Goal: Download file/media

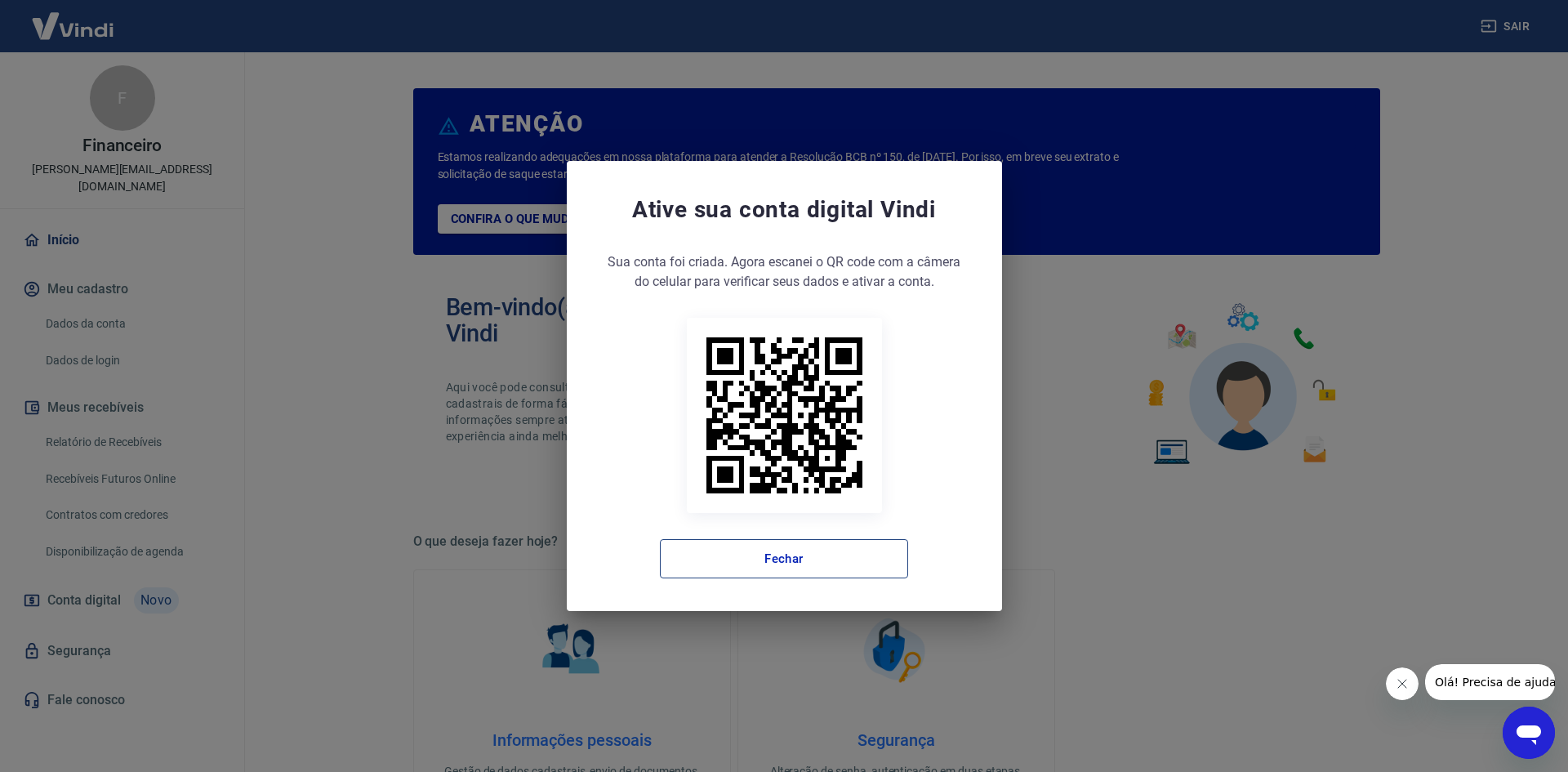
click at [786, 559] on button "Fechar" at bounding box center [784, 558] width 249 height 39
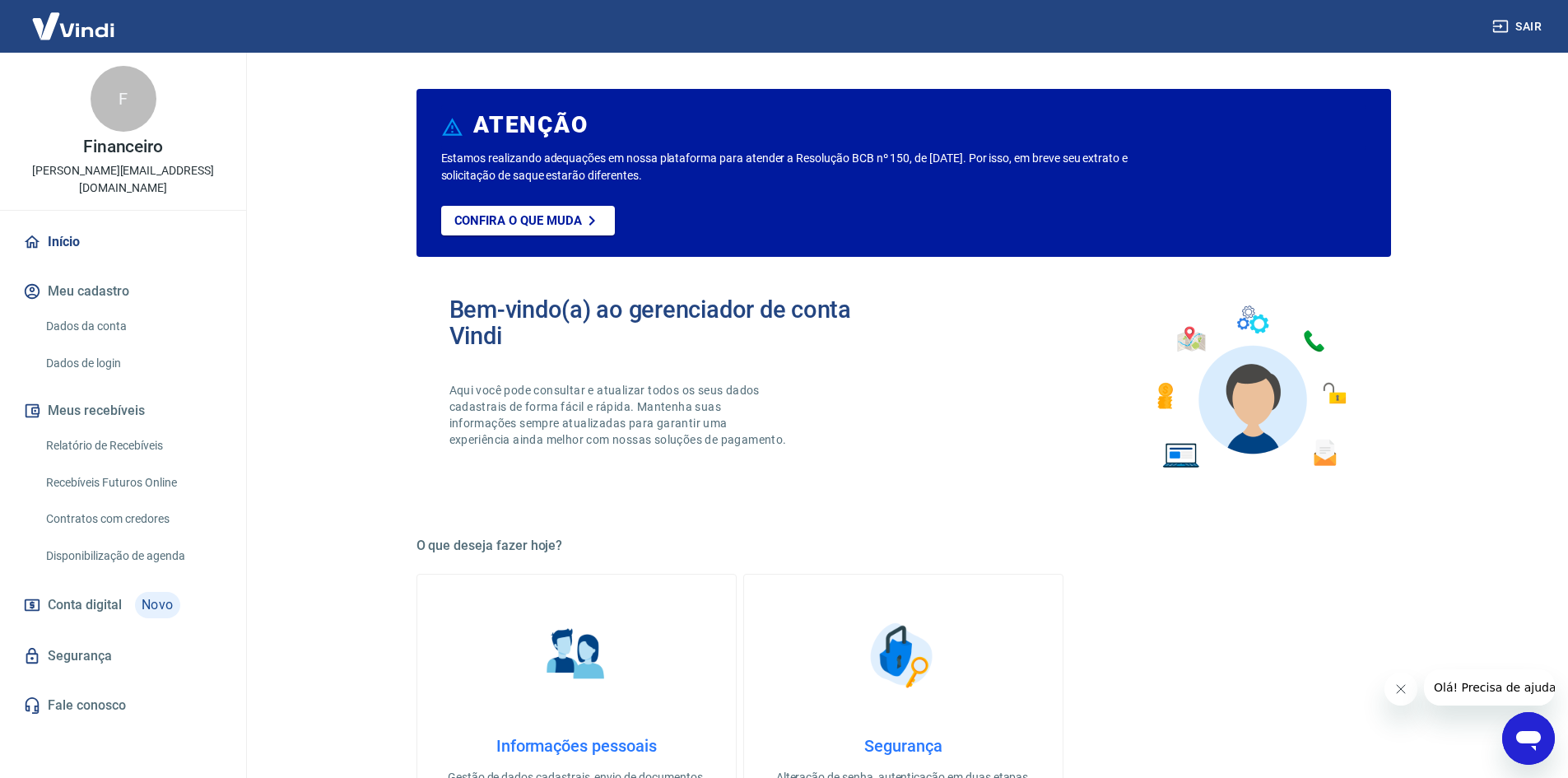
click at [112, 429] on link "Relatório de Recebíveis" at bounding box center [132, 445] width 187 height 34
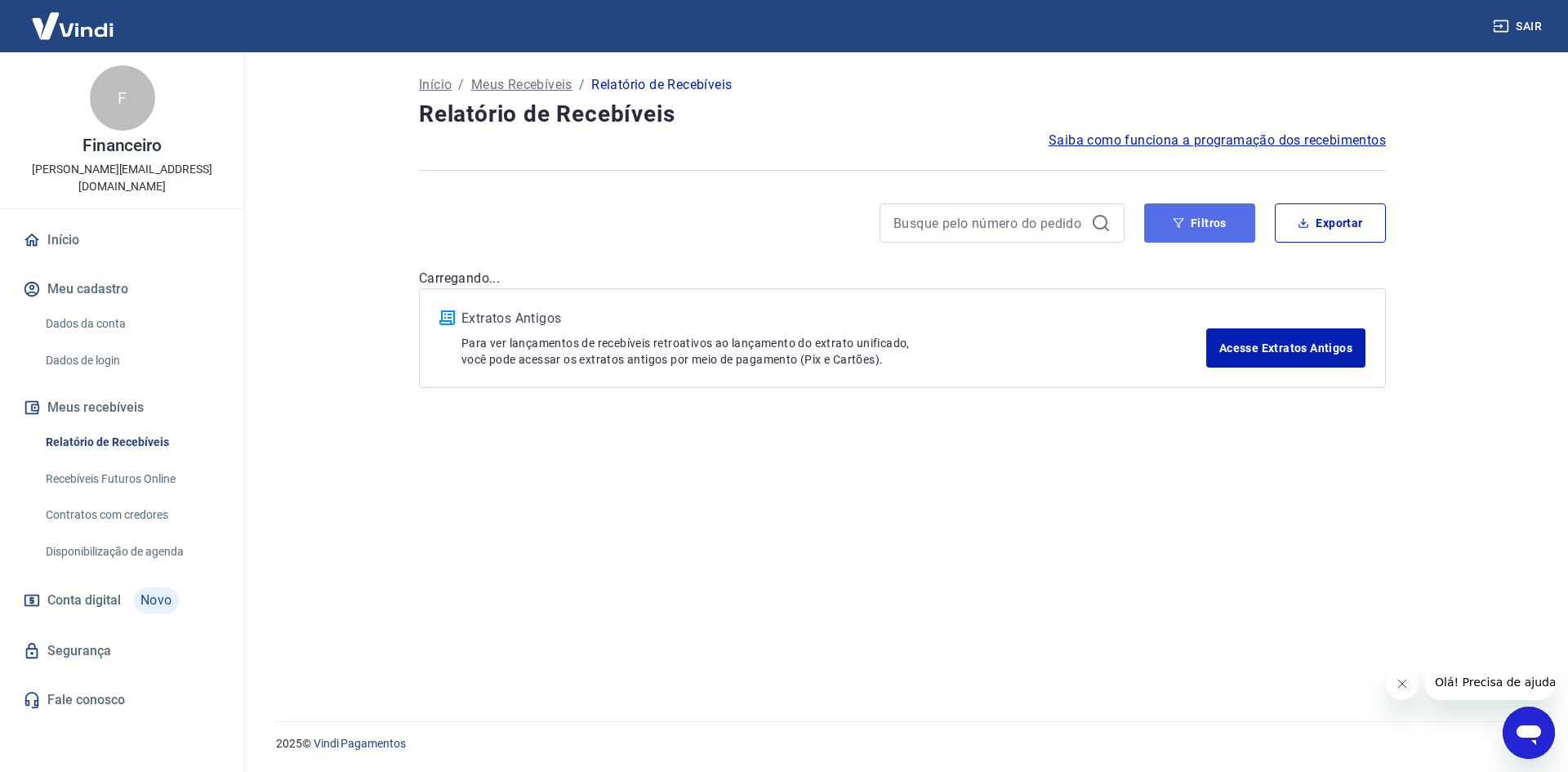
click at [1212, 227] on button "Filtros" at bounding box center [1200, 222] width 111 height 39
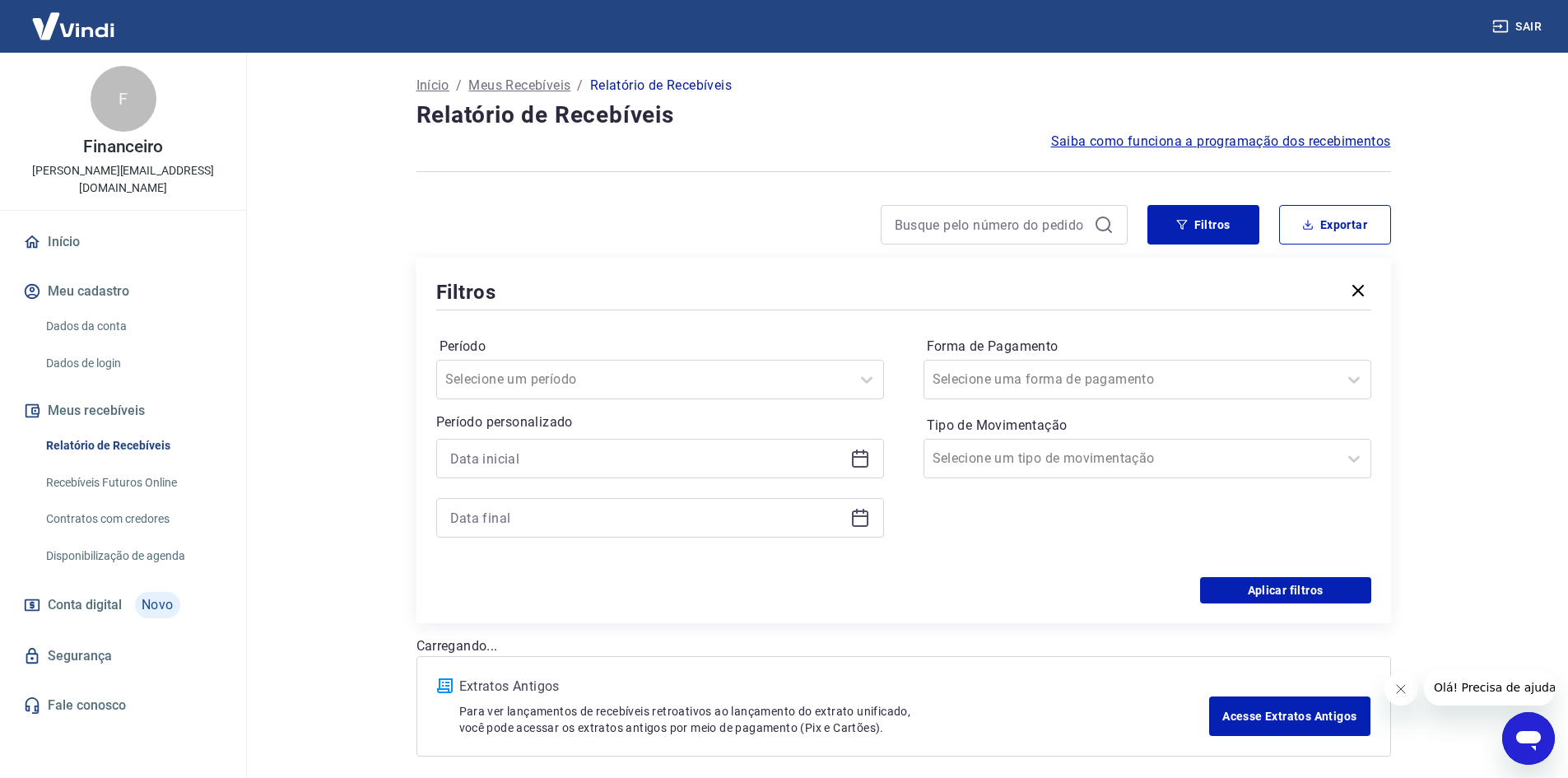
click at [866, 461] on icon at bounding box center [861, 458] width 20 height 20
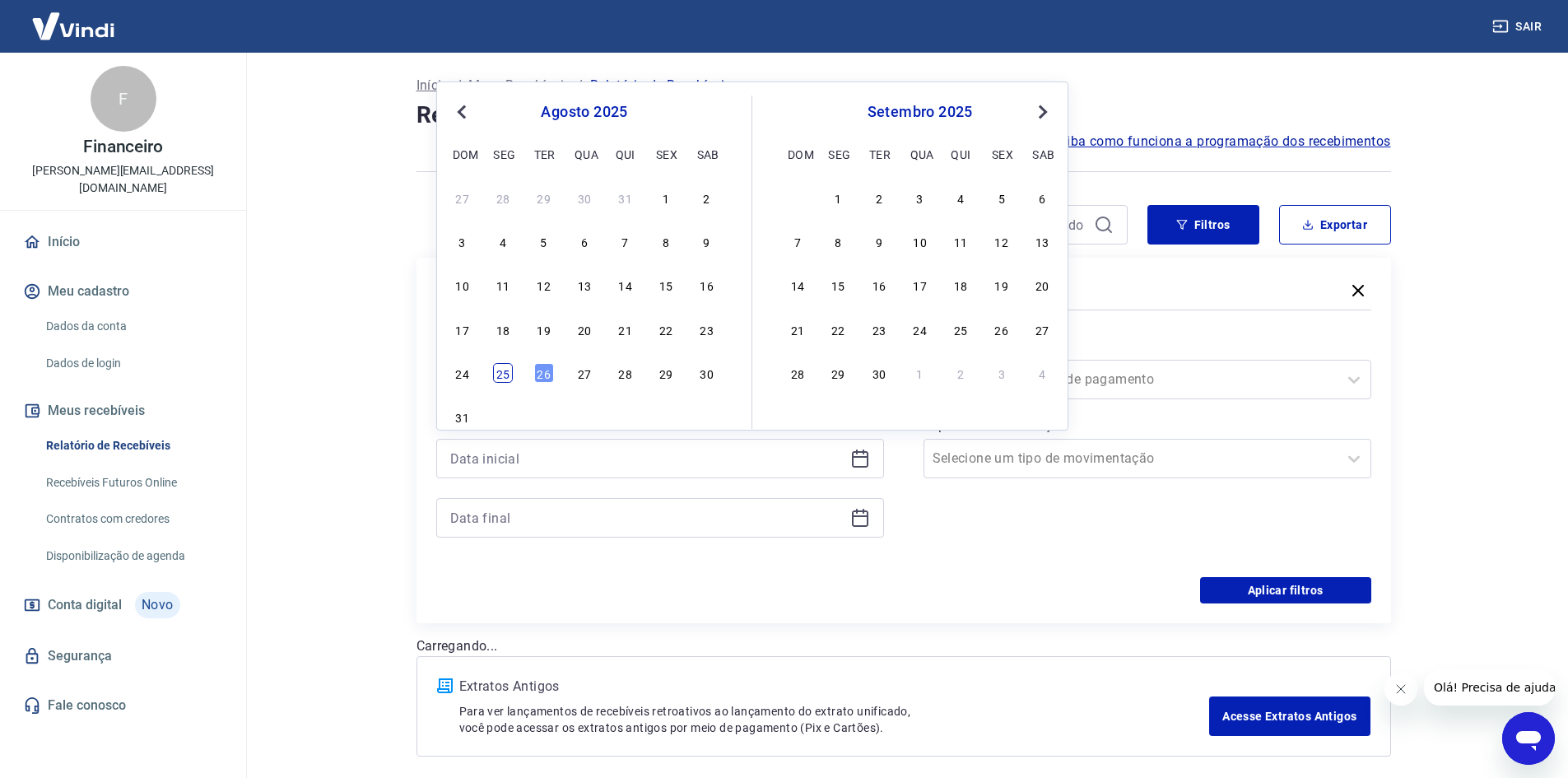
click at [503, 374] on div "25" at bounding box center [503, 373] width 20 height 20
type input "[DATE]"
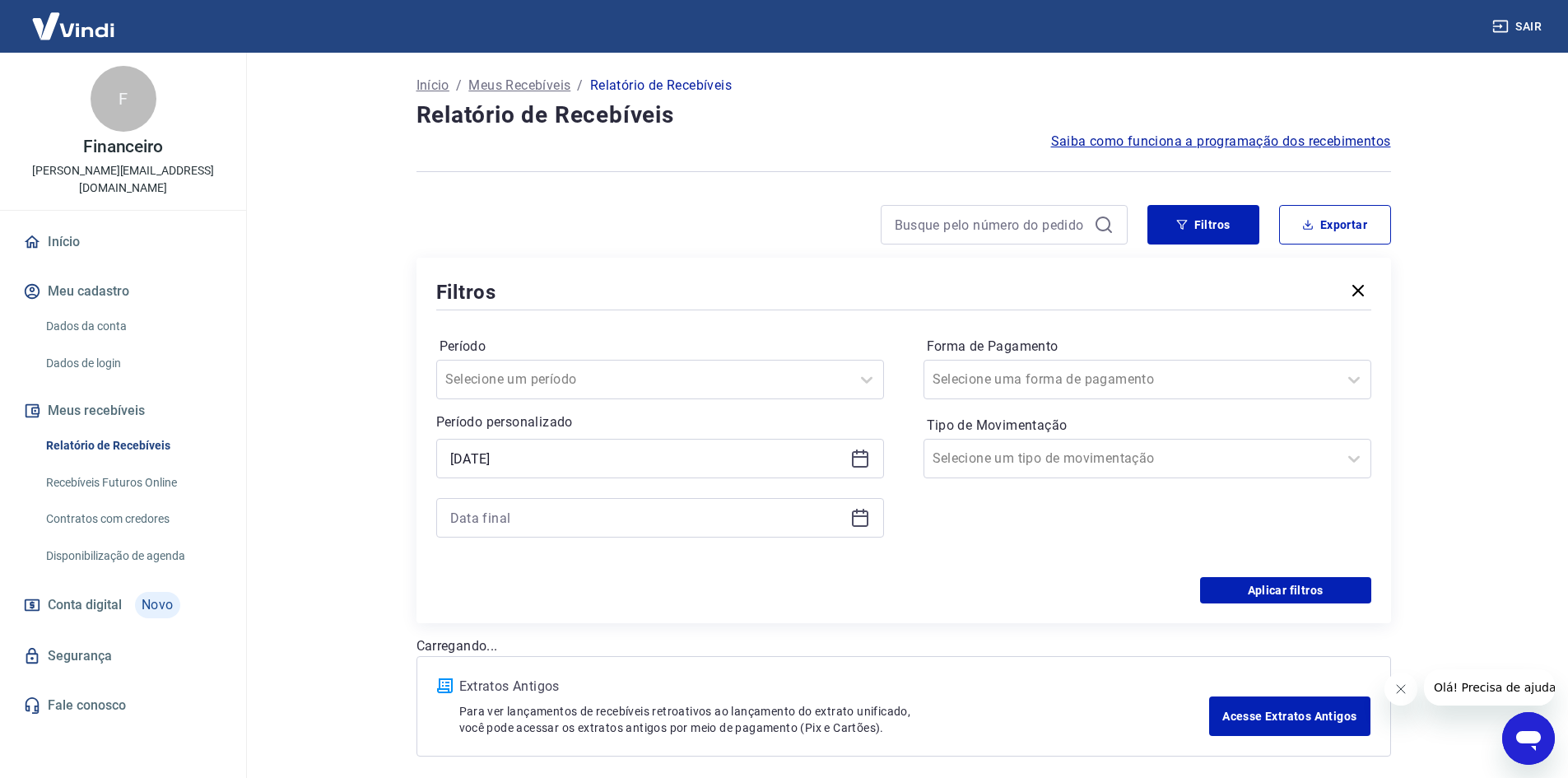
click at [854, 525] on icon at bounding box center [861, 518] width 17 height 17
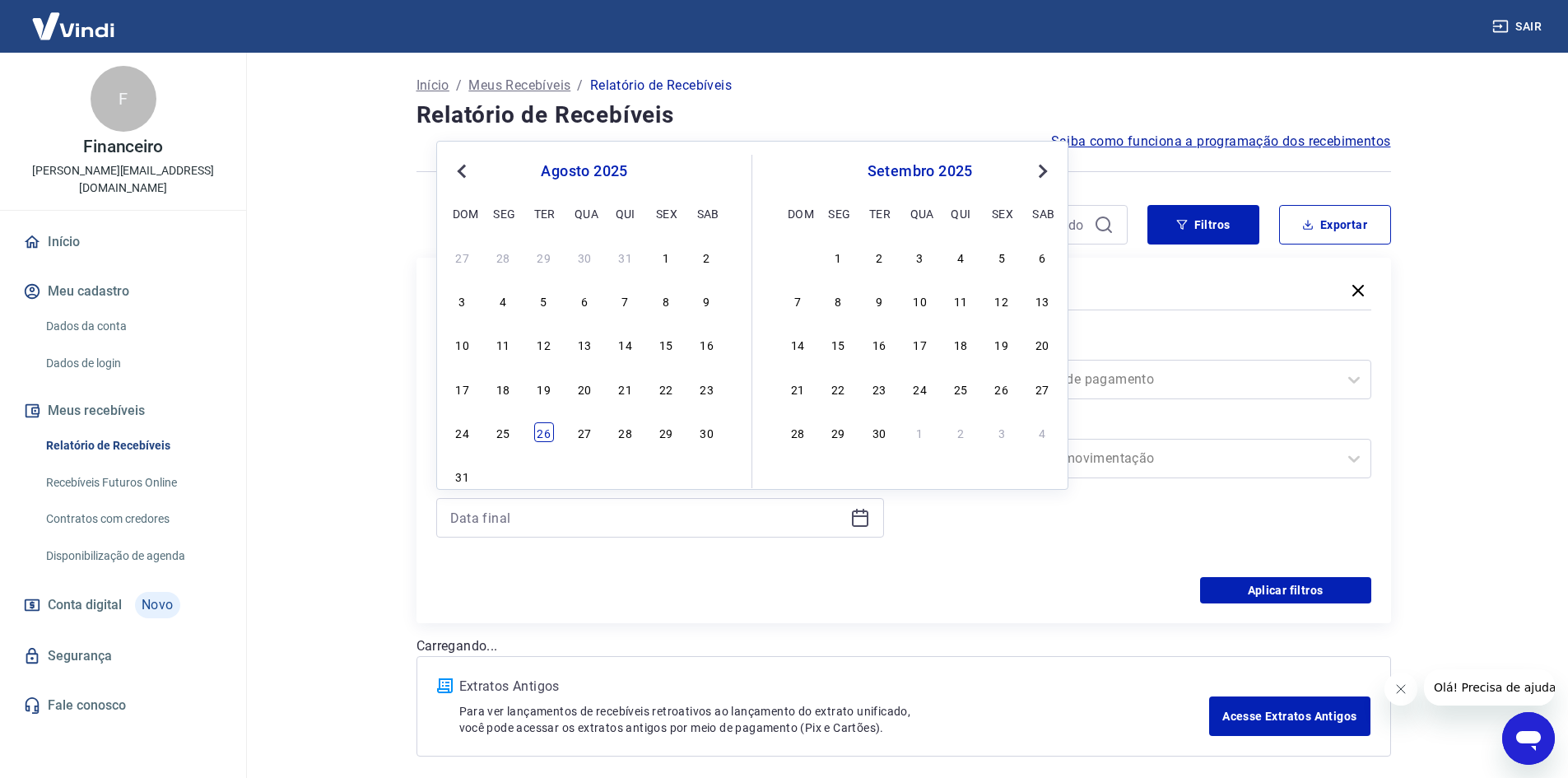
click at [539, 432] on div "26" at bounding box center [544, 432] width 20 height 20
type input "[DATE]"
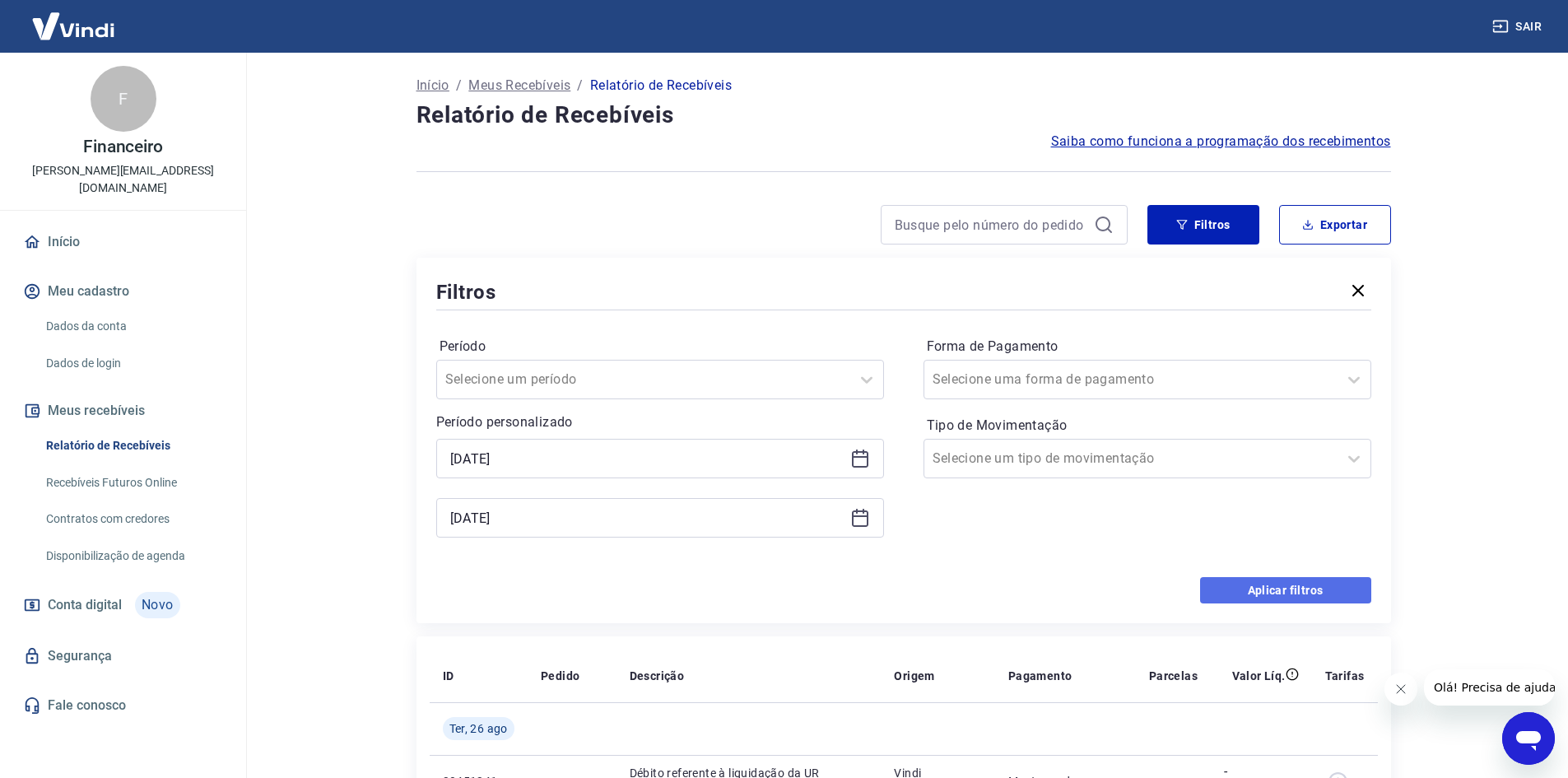
click at [1239, 587] on button "Aplicar filtros" at bounding box center [1286, 590] width 171 height 27
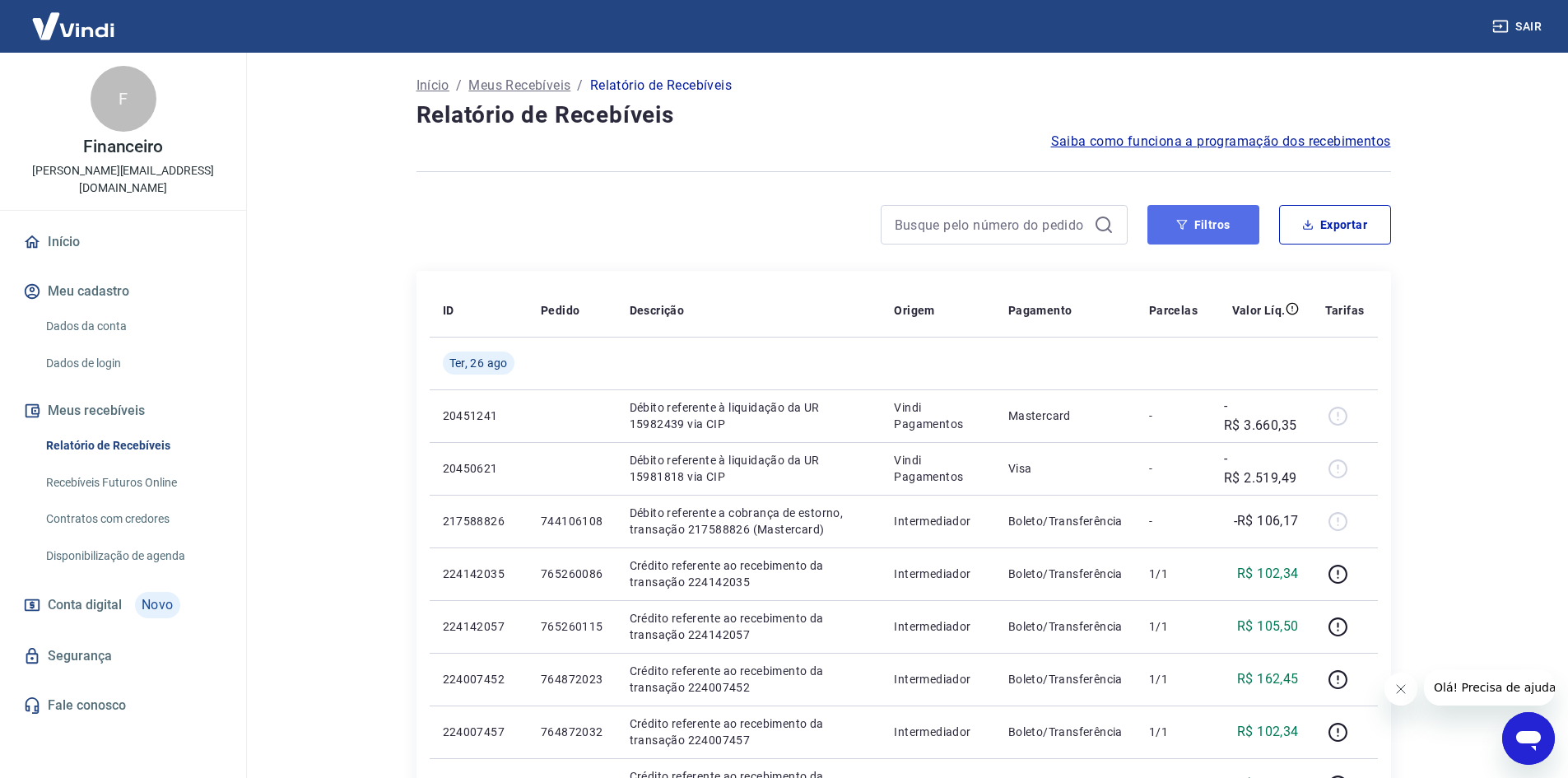
click at [1179, 216] on button "Filtros" at bounding box center [1203, 224] width 112 height 39
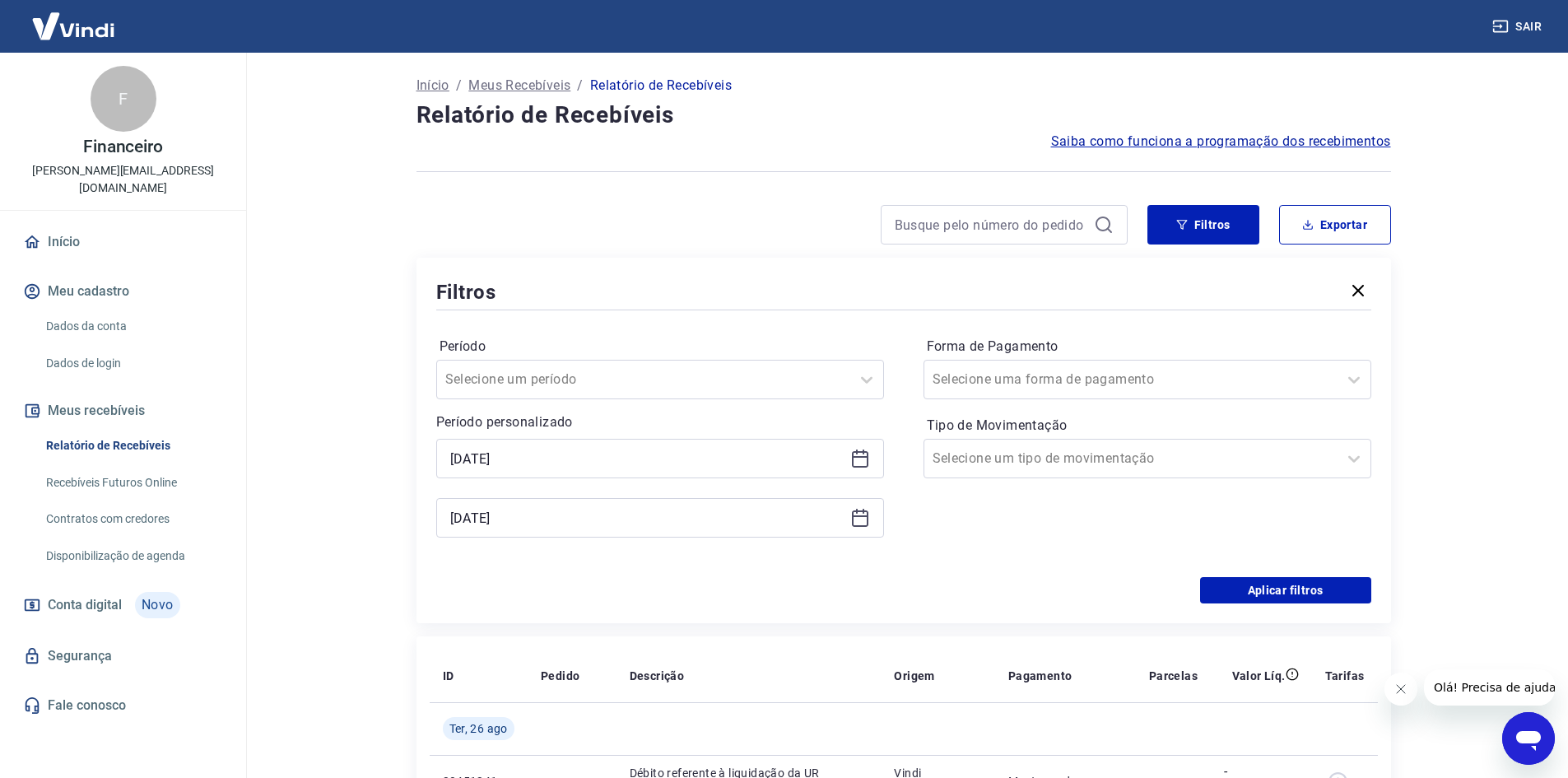
click at [865, 514] on icon at bounding box center [861, 518] width 20 height 20
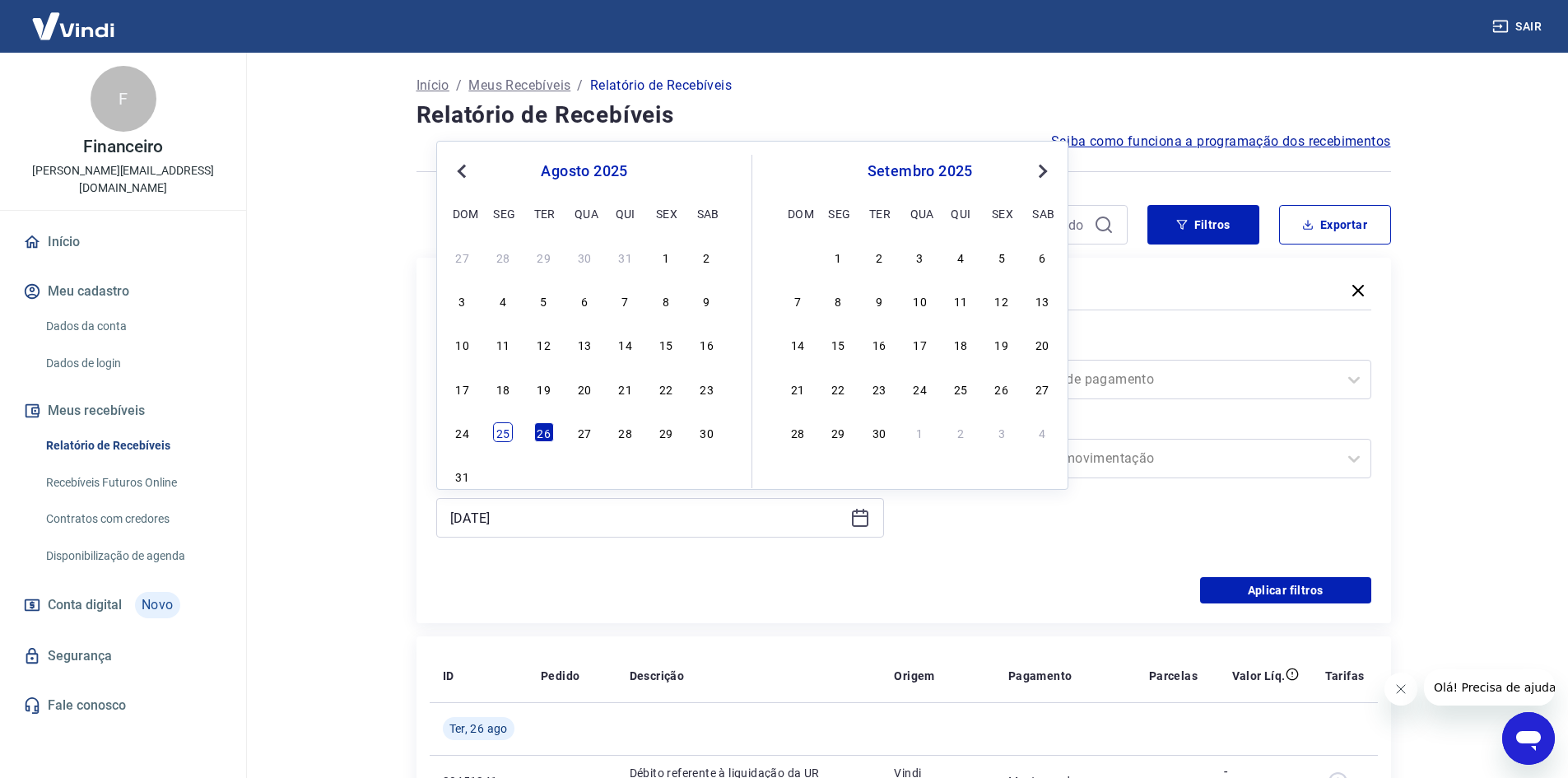
click at [499, 431] on div "25" at bounding box center [503, 432] width 20 height 20
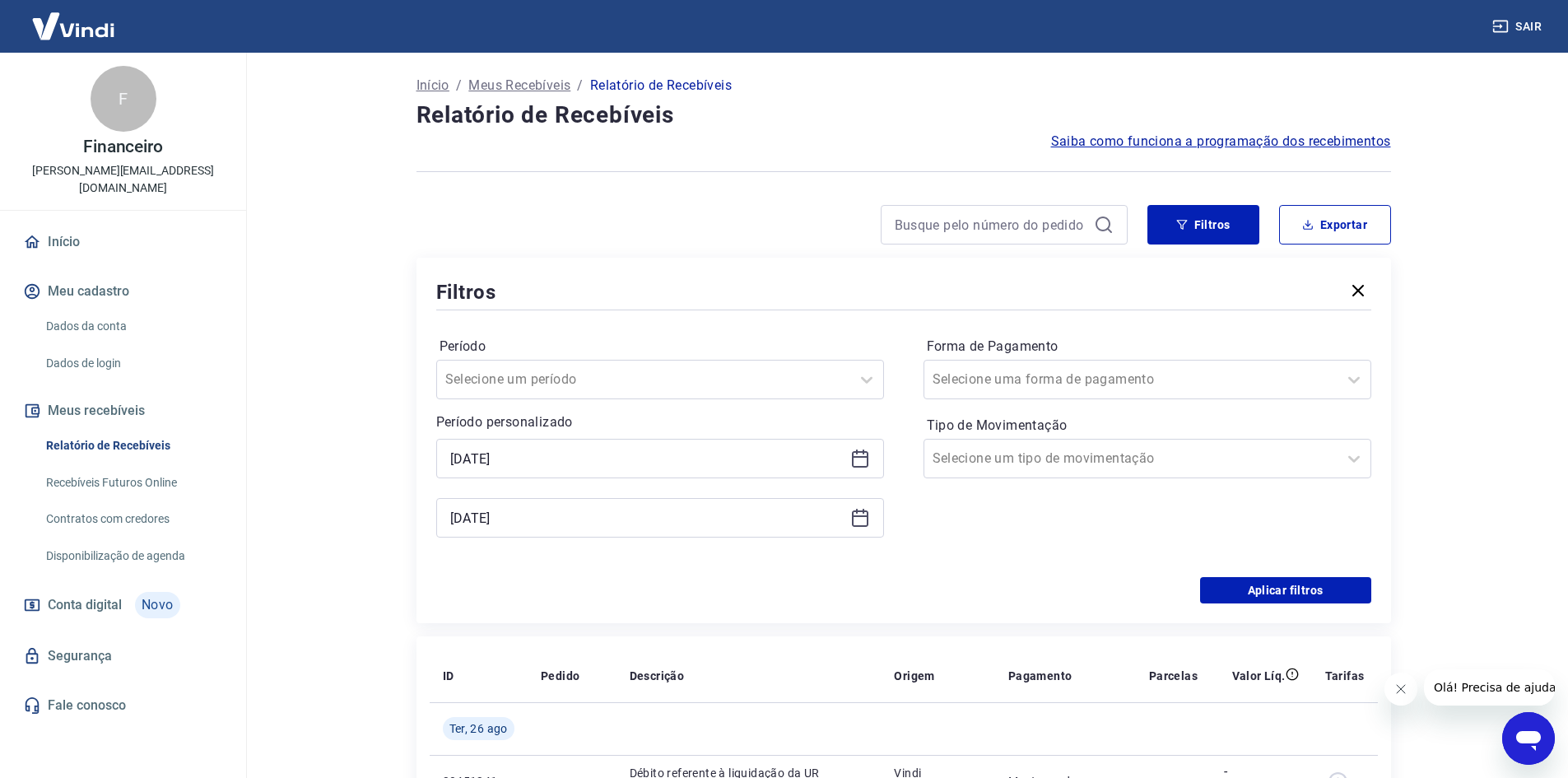
type input "[DATE]"
click at [1246, 581] on button "Aplicar filtros" at bounding box center [1286, 590] width 171 height 27
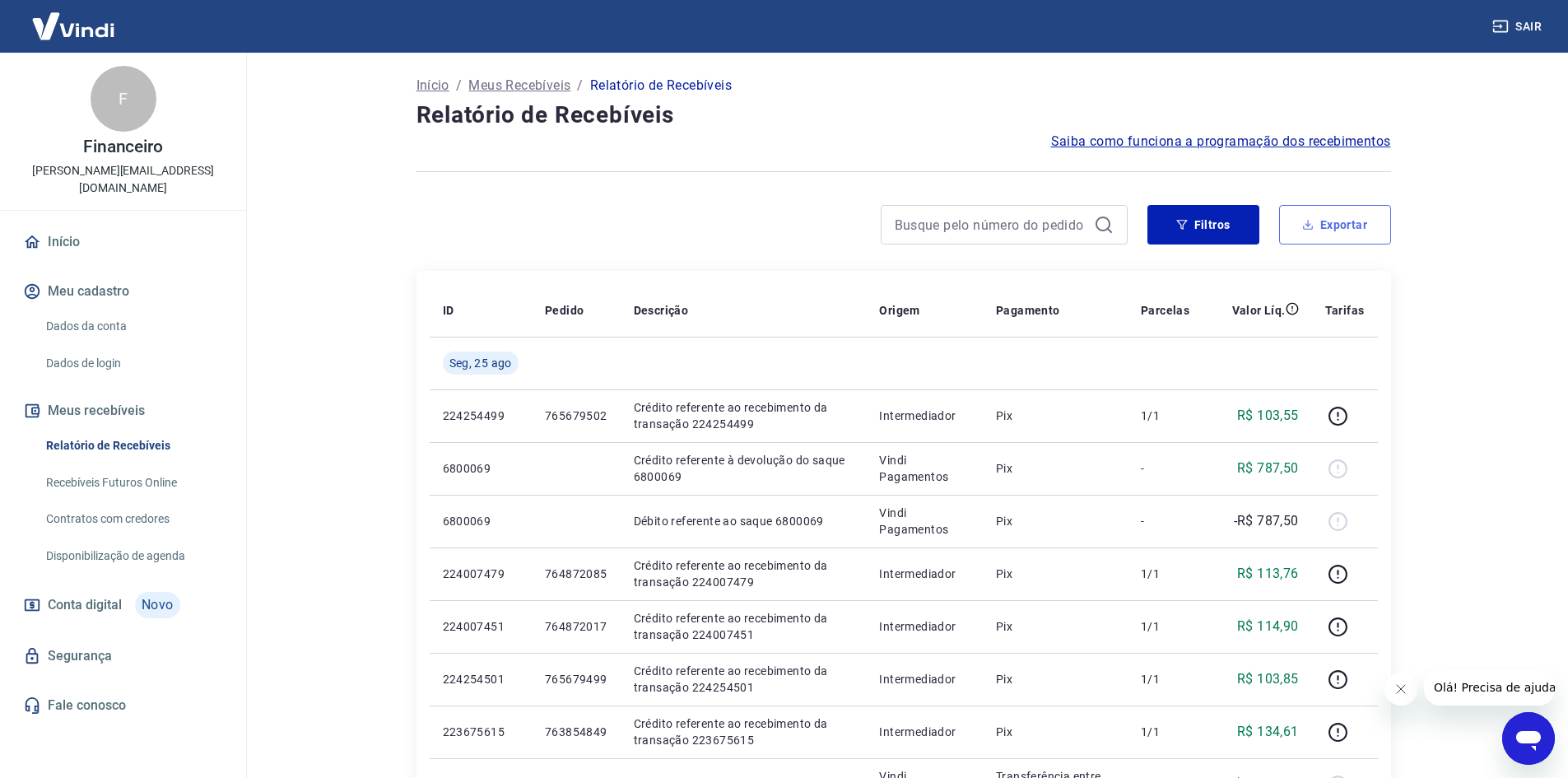
click at [1322, 214] on button "Exportar" at bounding box center [1335, 224] width 112 height 39
type input "[DATE]"
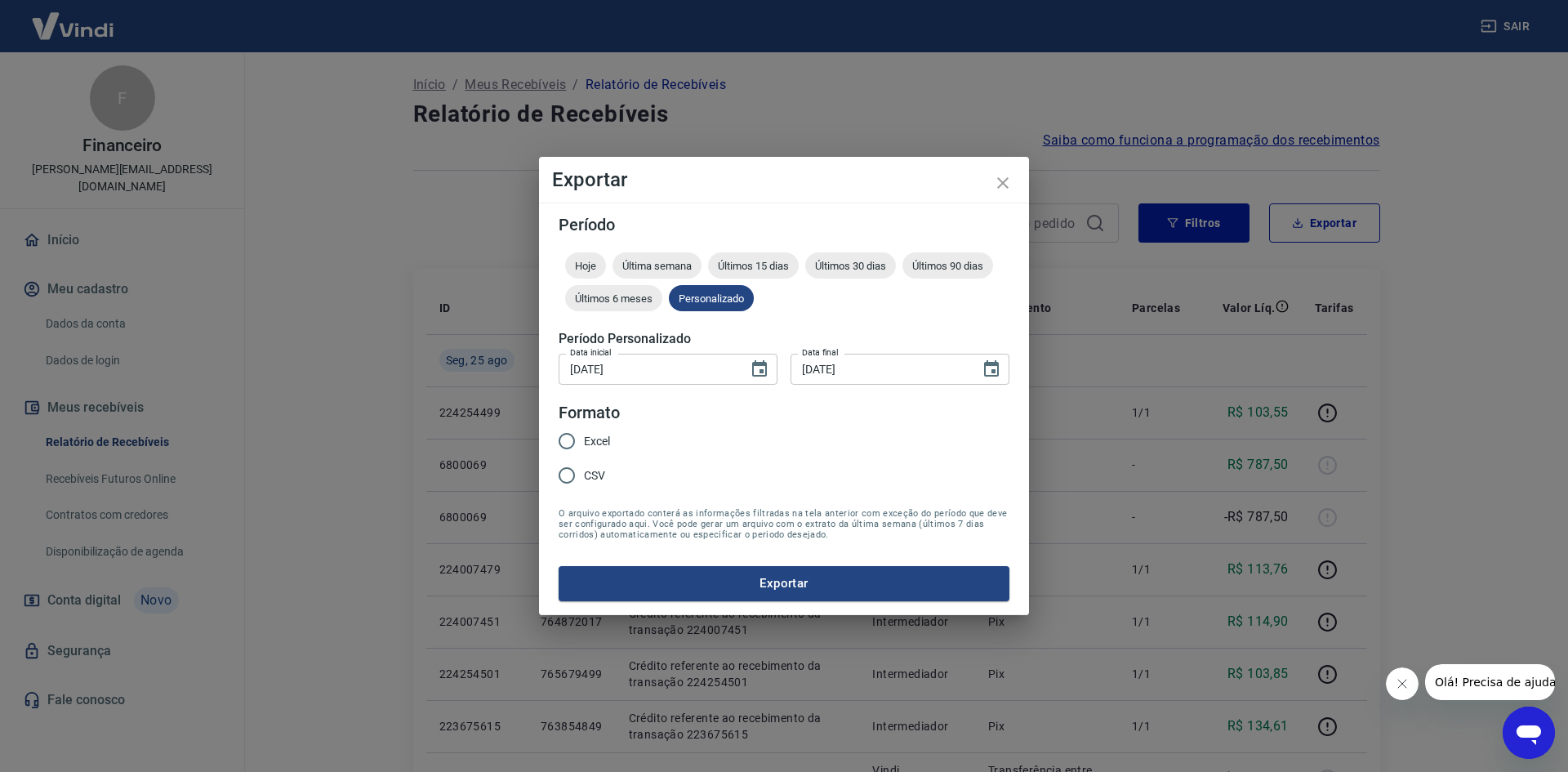
click at [594, 435] on span "Excel" at bounding box center [597, 441] width 26 height 17
click at [584, 435] on input "Excel" at bounding box center [567, 441] width 35 height 35
radio input "true"
click at [662, 571] on button "Exportar" at bounding box center [784, 583] width 451 height 35
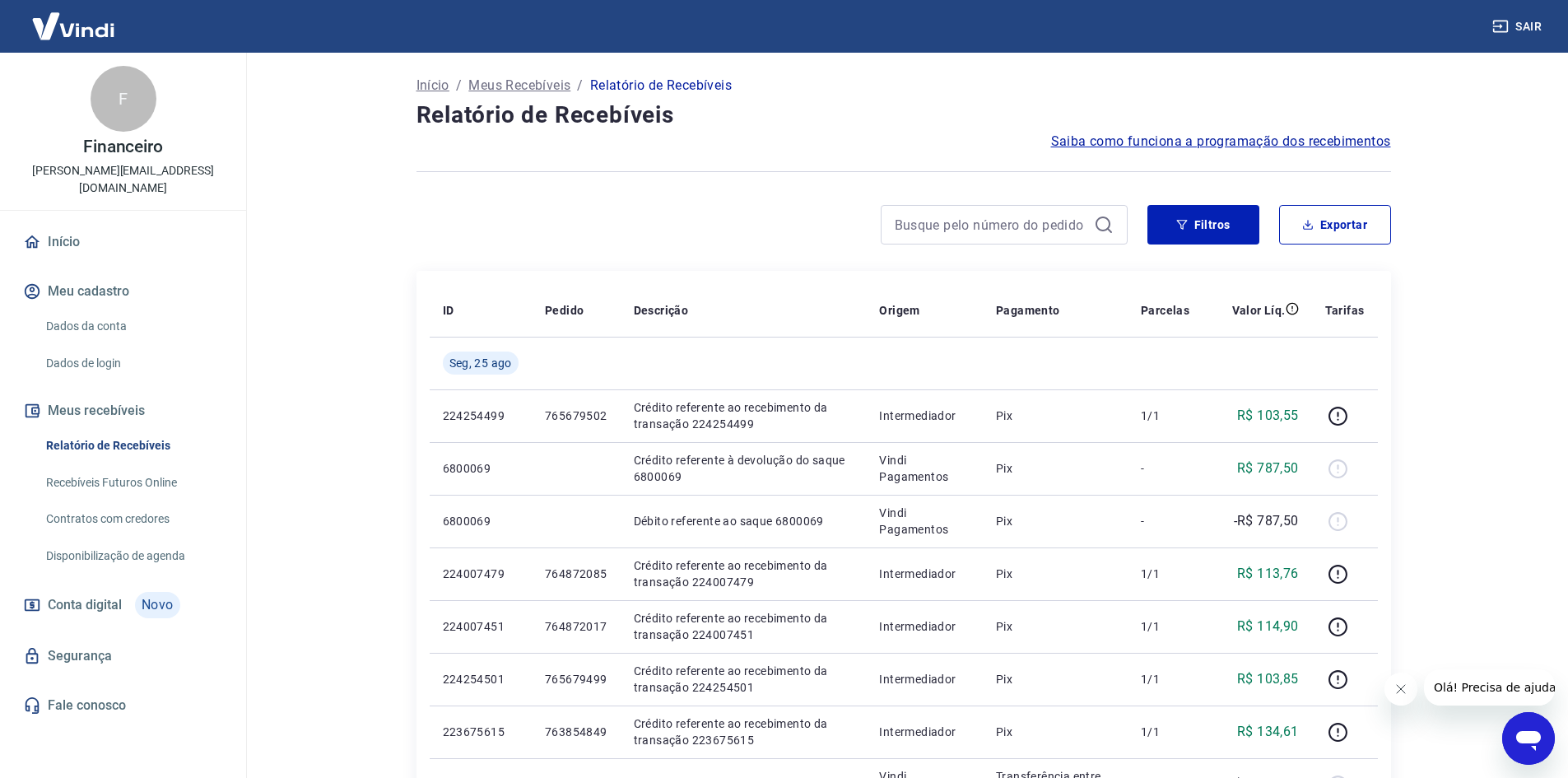
click at [127, 466] on link "Recebíveis Futuros Online" at bounding box center [132, 483] width 187 height 34
